Goal: Information Seeking & Learning: Learn about a topic

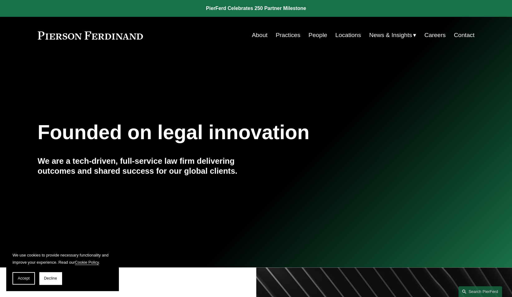
click at [258, 32] on link "About" at bounding box center [260, 35] width 16 height 12
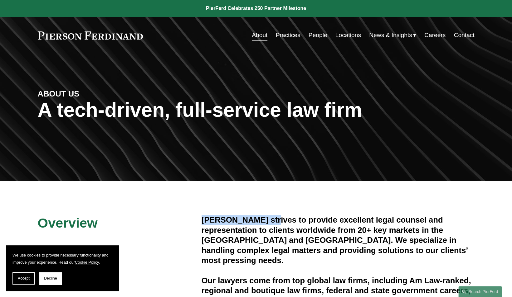
drag, startPoint x: 203, startPoint y: 220, endPoint x: 270, endPoint y: 224, distance: 67.5
click at [270, 224] on h4 "[PERSON_NAME] strives to provide excellent legal counsel and representation to …" at bounding box center [337, 240] width 273 height 50
copy h4 "[PERSON_NAME]"
